Goal: Transaction & Acquisition: Purchase product/service

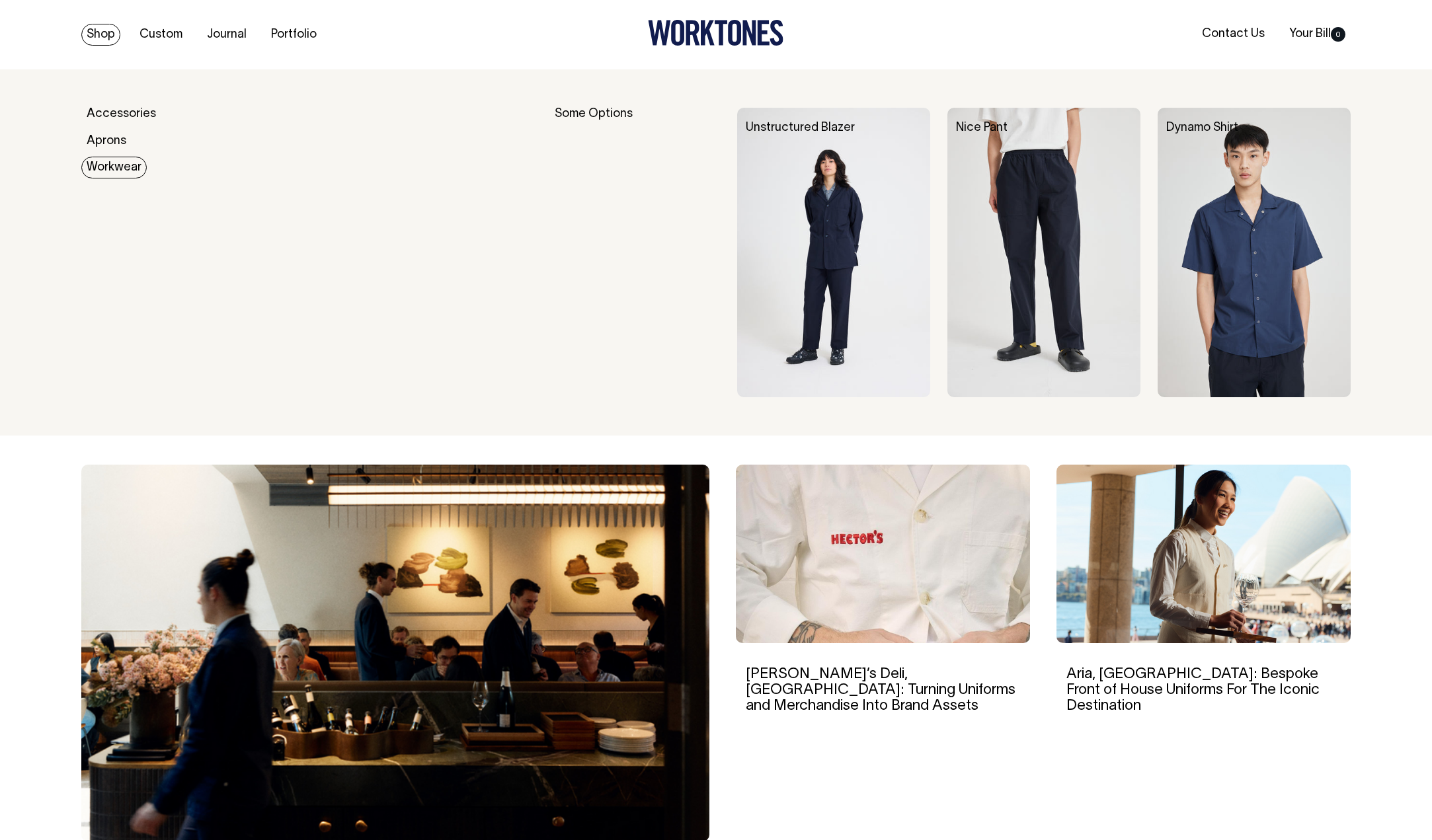
click at [124, 172] on link "Workwear" at bounding box center [114, 168] width 66 height 22
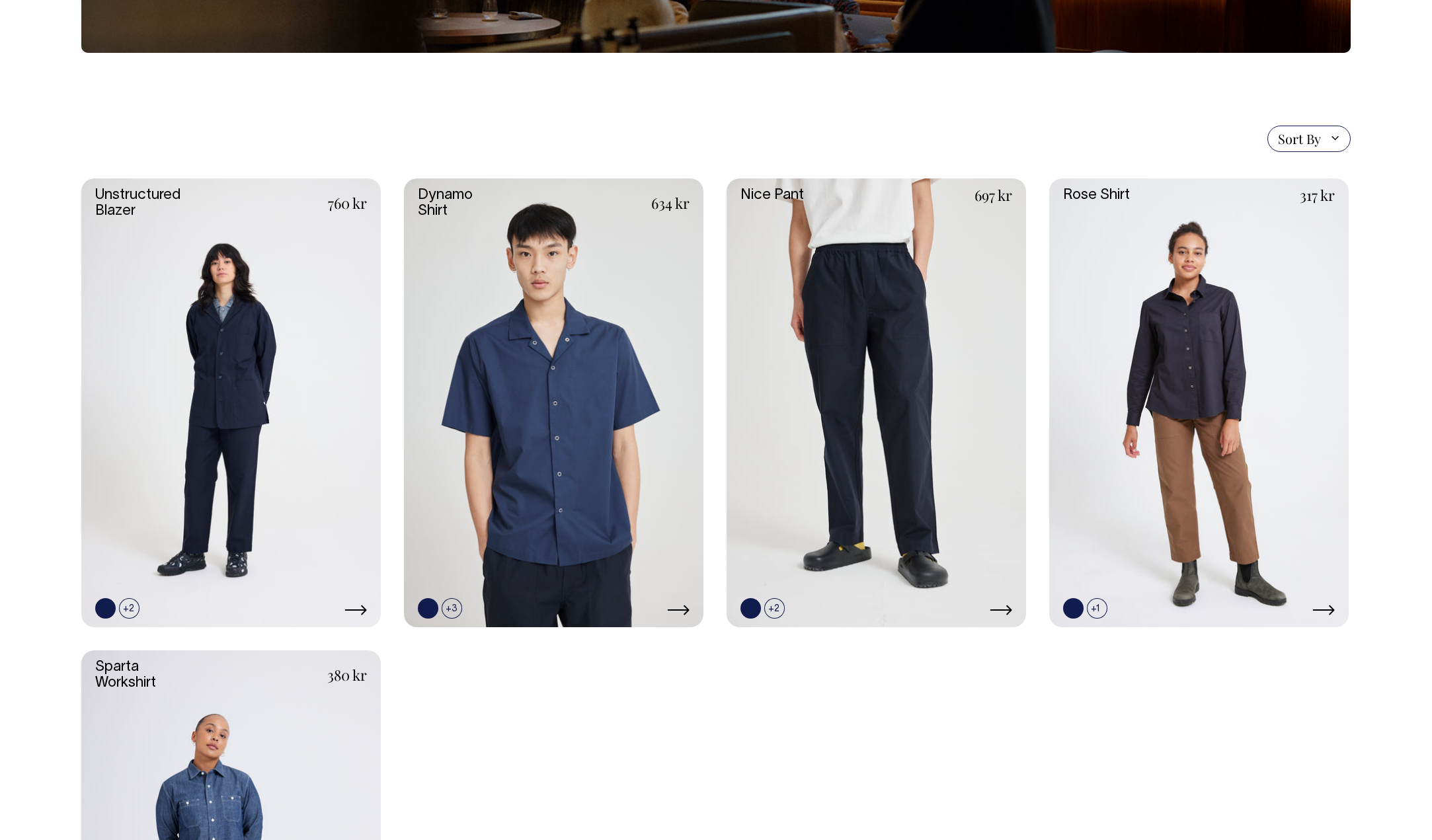
scroll to position [265, 0]
click at [1184, 356] on link at bounding box center [1199, 402] width 299 height 449
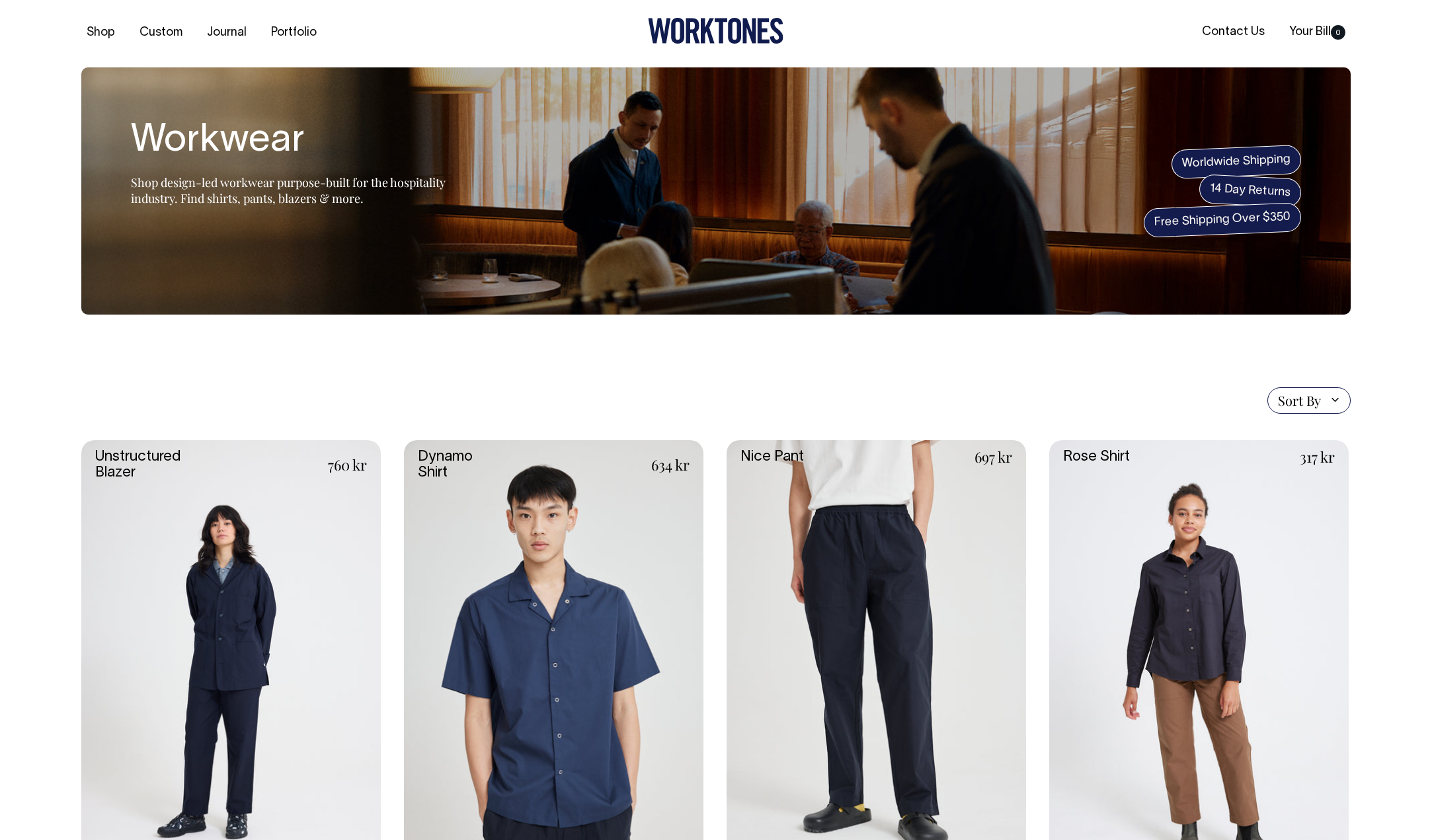
scroll to position [1, 0]
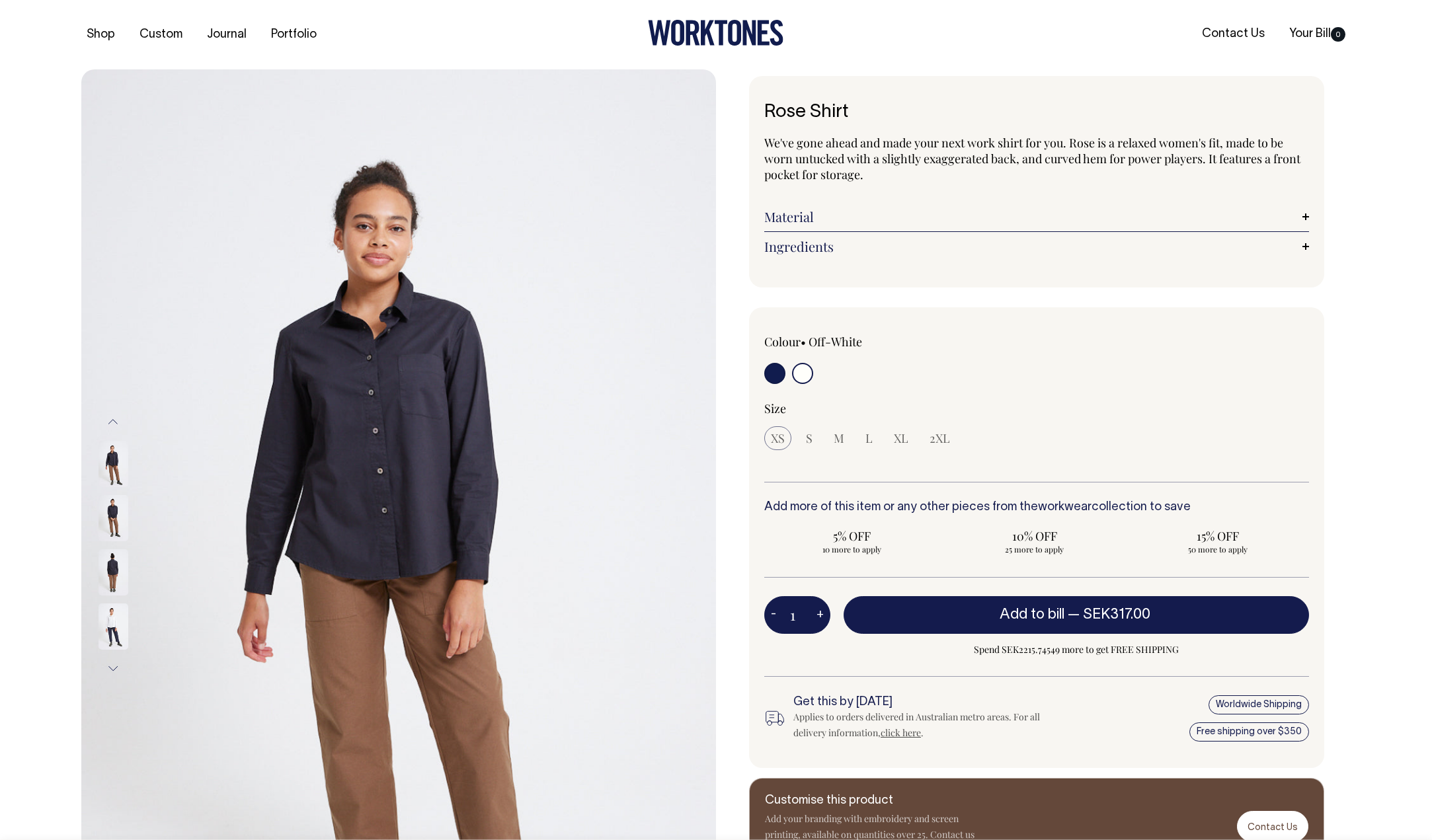
click at [108, 476] on img at bounding box center [113, 464] width 29 height 46
click at [113, 574] on img at bounding box center [113, 572] width 29 height 46
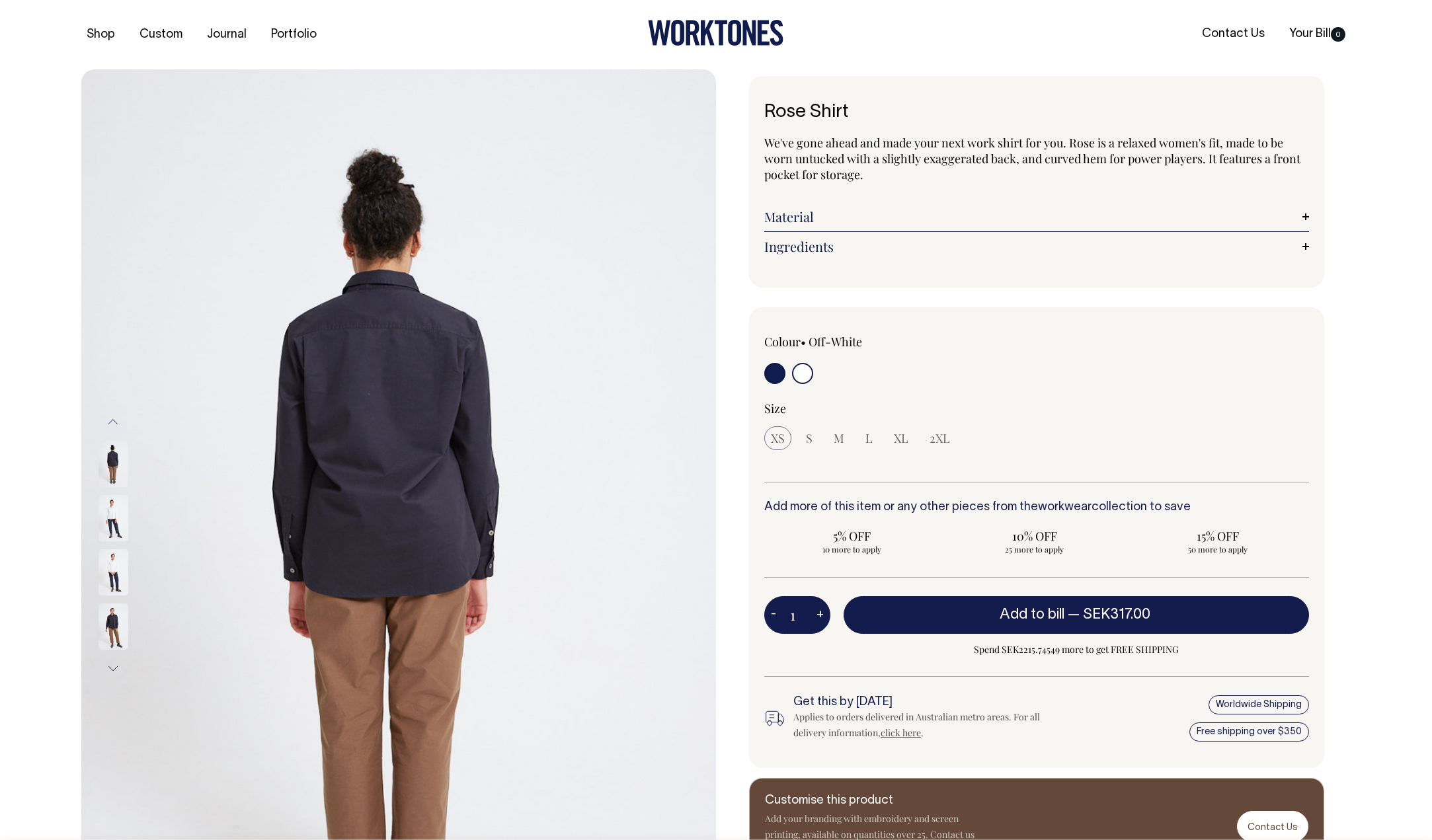
click at [108, 625] on img at bounding box center [113, 626] width 29 height 46
